Goal: Task Accomplishment & Management: Manage account settings

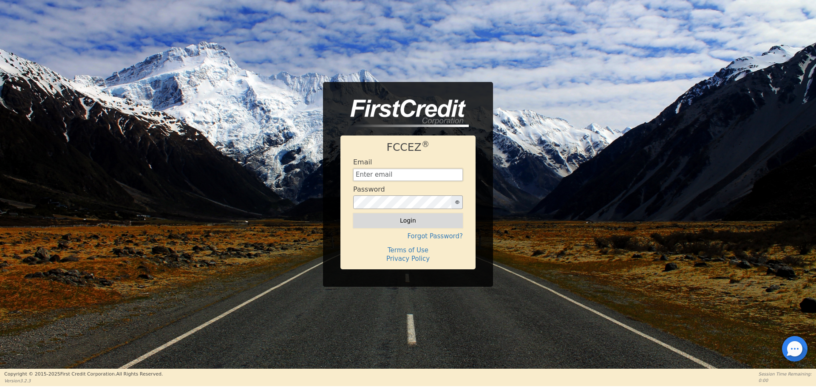
type input "[EMAIL_ADDRESS][DOMAIN_NAME]"
click at [406, 224] on button "Login" at bounding box center [408, 220] width 110 height 14
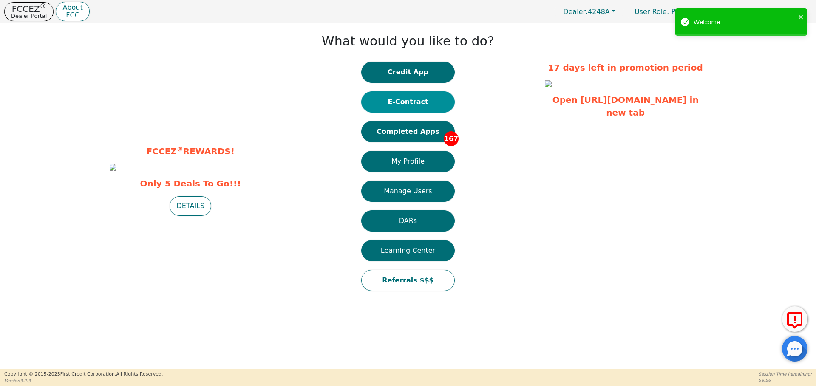
click at [412, 106] on button "E-Contract" at bounding box center [407, 101] width 93 height 21
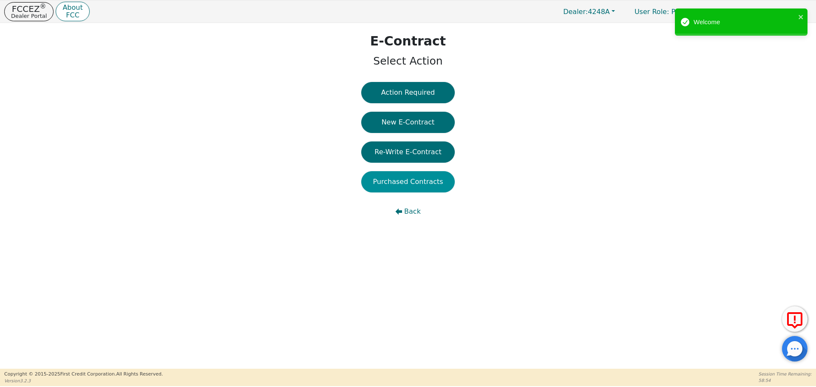
click at [412, 181] on button "Purchased Contracts" at bounding box center [407, 181] width 93 height 21
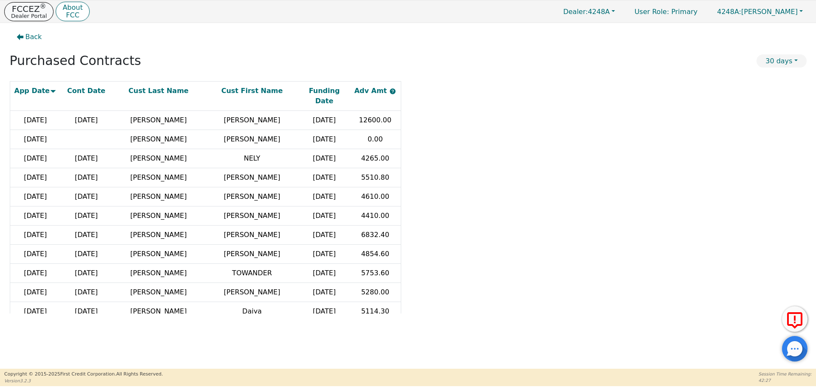
click at [32, 15] on p "Dealer Portal" at bounding box center [29, 16] width 36 height 6
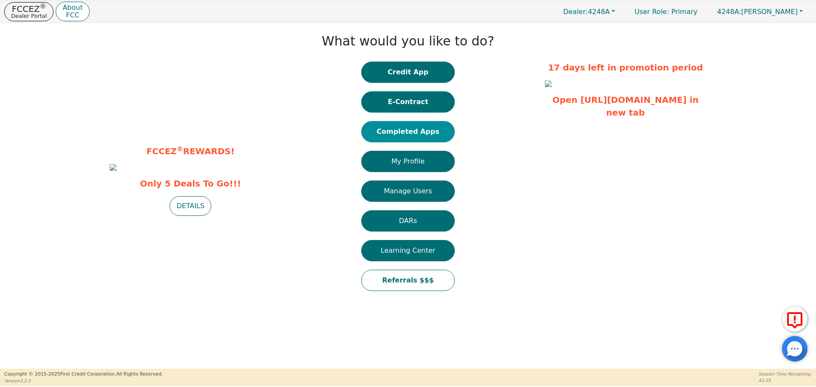
click at [416, 133] on button "Completed Apps" at bounding box center [407, 131] width 93 height 21
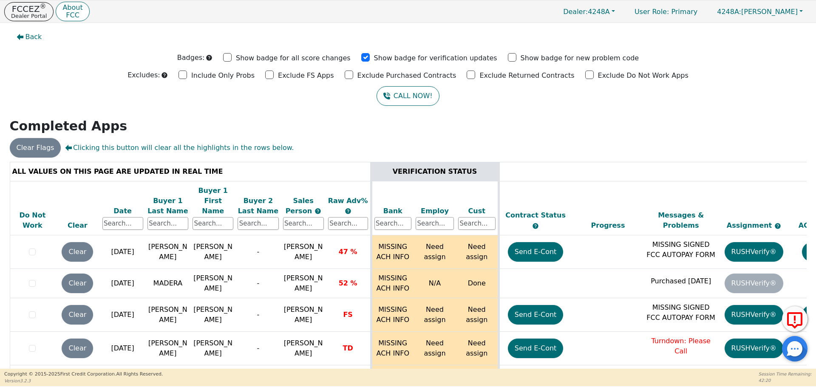
scroll to position [5365, 0]
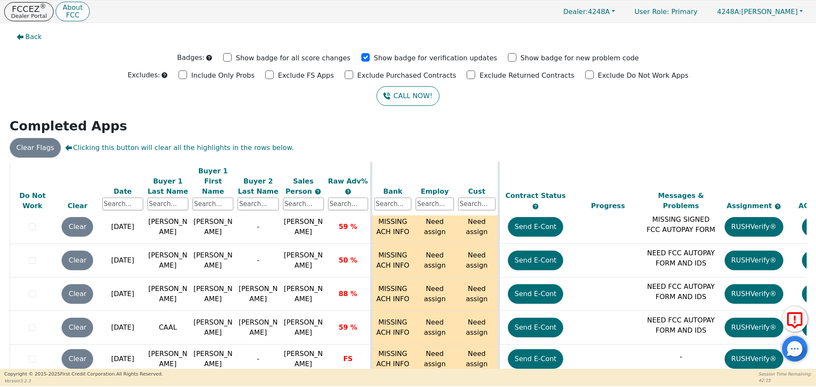
click at [577, 106] on div "Back Badges: Show badge for all score changes Show badge for verification updat…" at bounding box center [408, 196] width 816 height 346
